Goal: Task Accomplishment & Management: Use online tool/utility

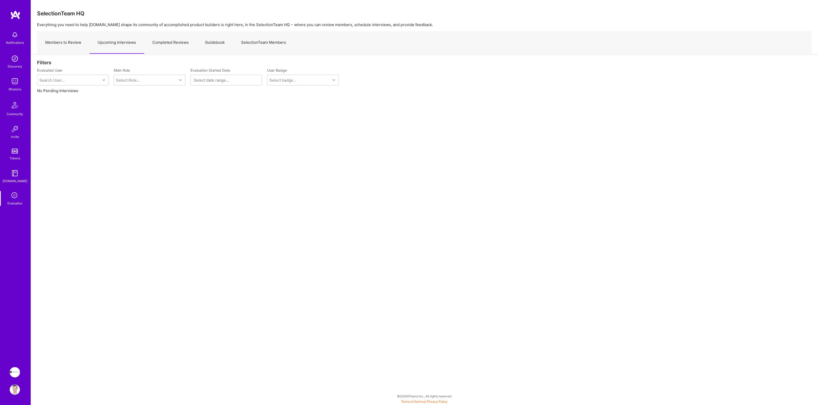
click at [16, 375] on img at bounding box center [15, 372] width 10 height 10
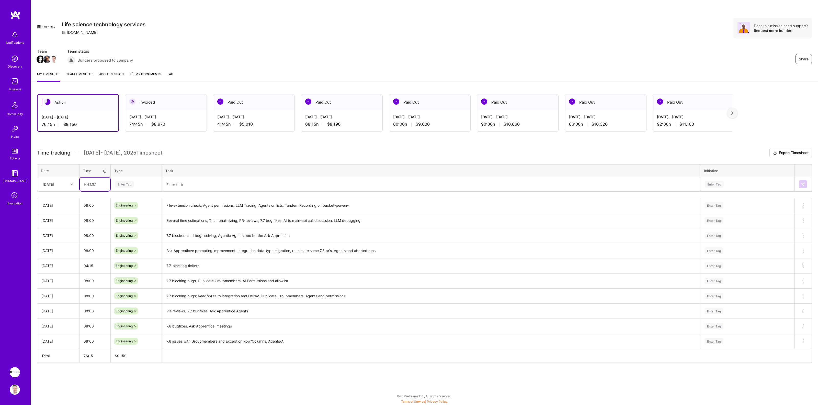
click at [94, 184] on input "text" at bounding box center [95, 184] width 30 height 14
type input "08:00"
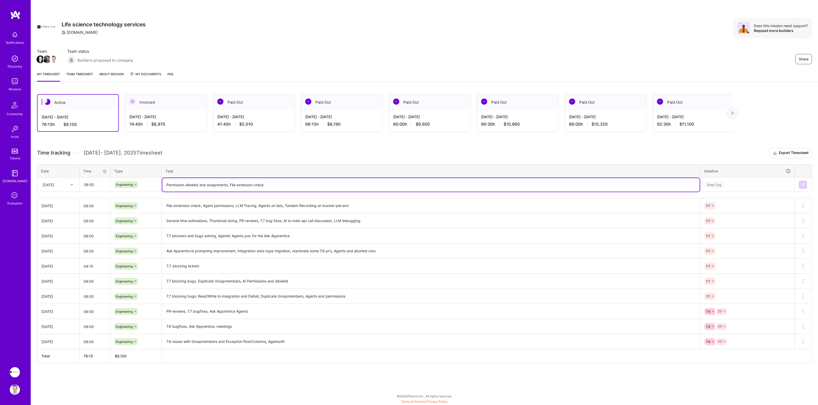
type textarea "Permission allowlist and assignments, File extension check"
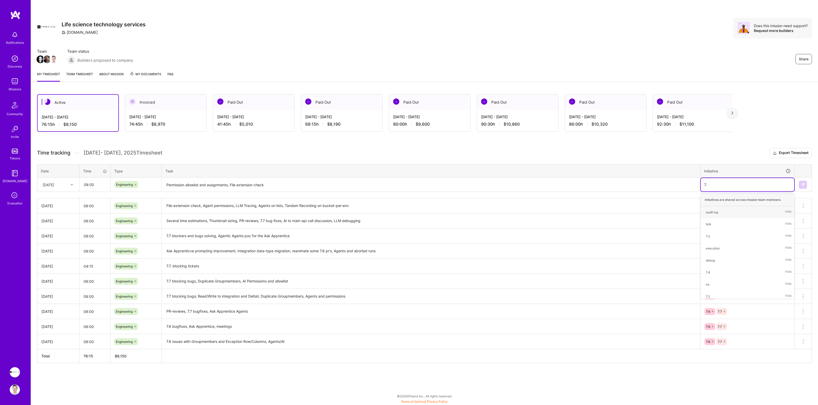
type input "7.7"
click at [279, 185] on textarea "Permission allowlist and assignments, File extension check" at bounding box center [430, 185] width 537 height 14
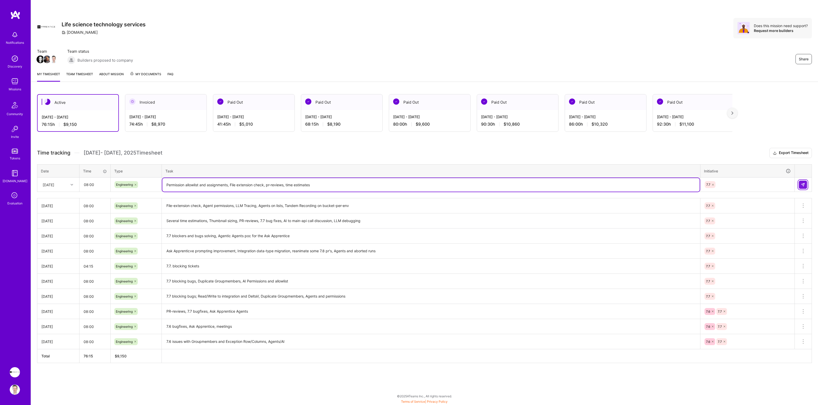
type textarea "Permission allowlist and assignments, File extension check, pr-reviews, time es…"
click at [806, 183] on button at bounding box center [803, 184] width 8 height 8
